Goal: Find contact information: Find contact information

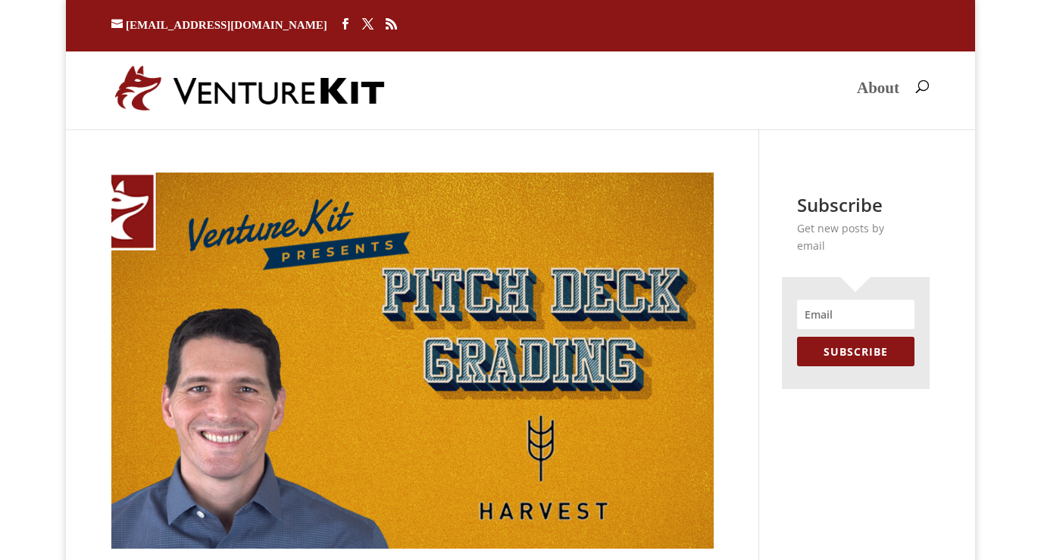
click at [857, 87] on link "About" at bounding box center [878, 101] width 42 height 36
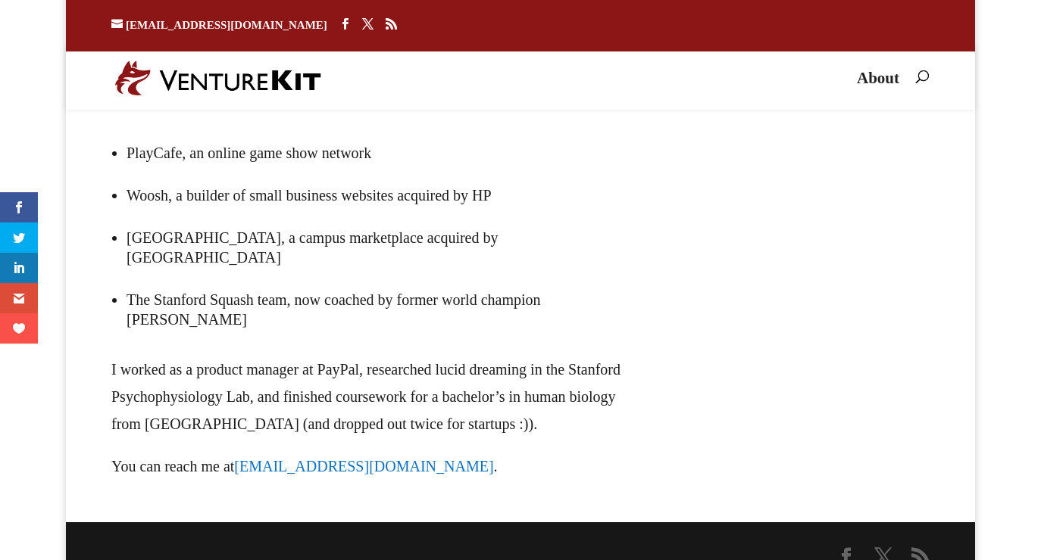
scroll to position [494, 0]
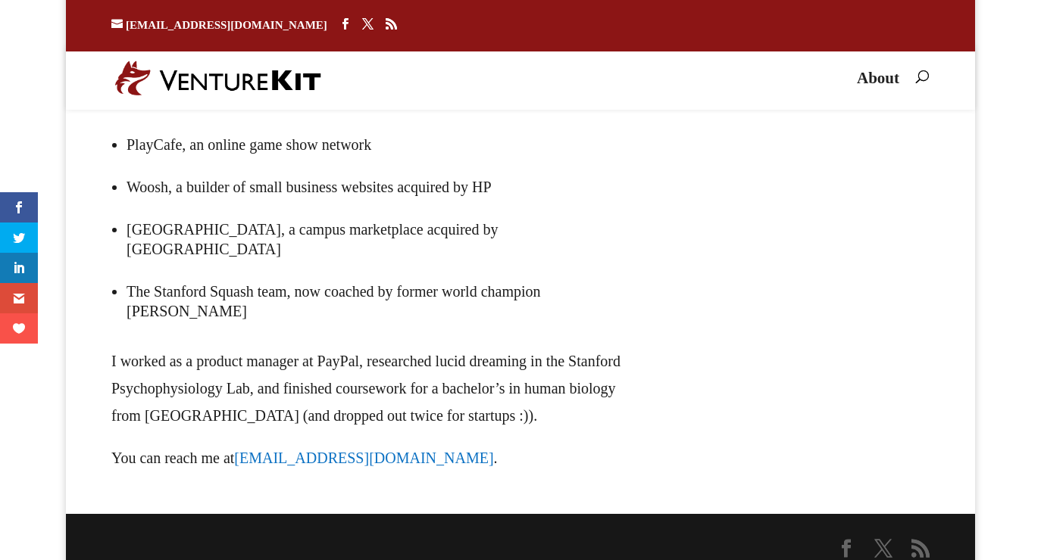
click at [365, 450] on link "[EMAIL_ADDRESS][DOMAIN_NAME]" at bounding box center [363, 458] width 259 height 17
